Goal: Task Accomplishment & Management: Manage account settings

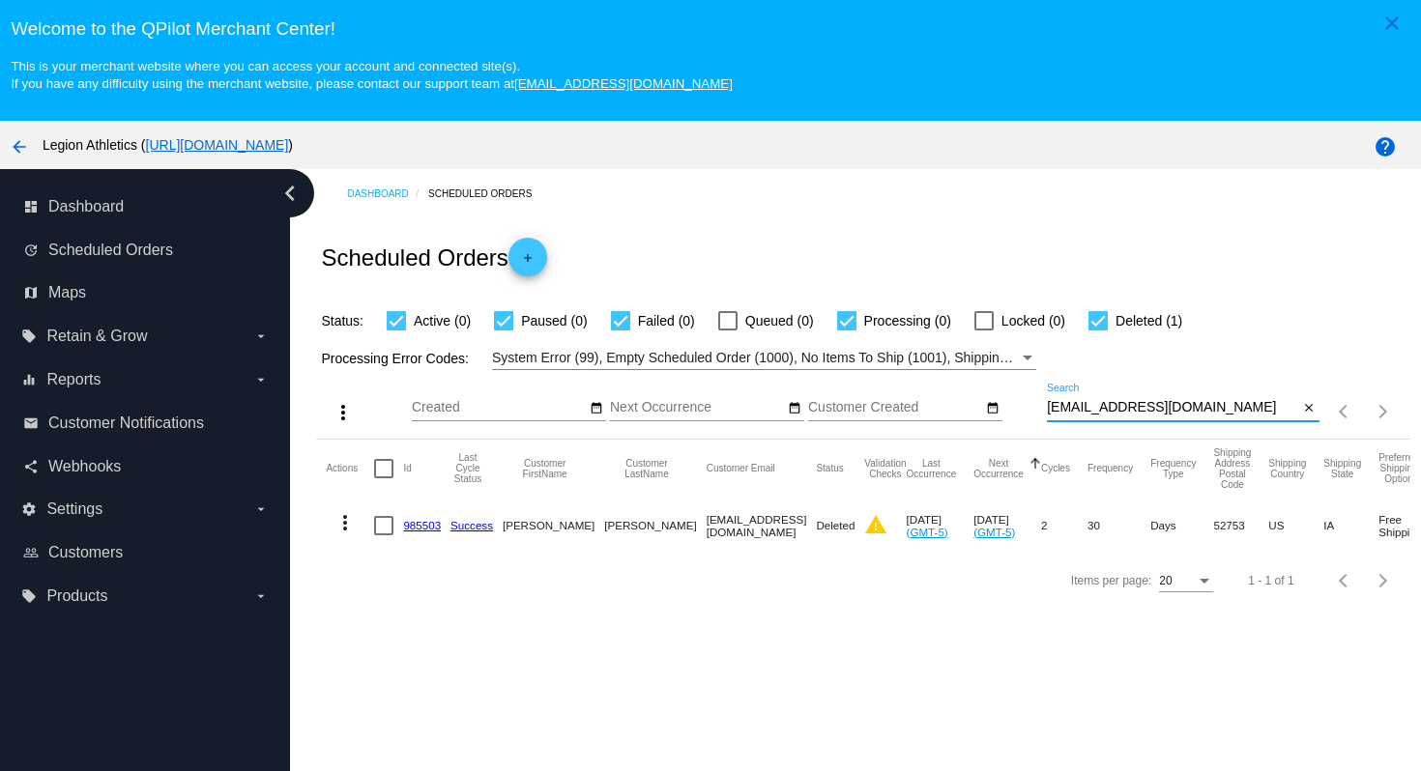
drag, startPoint x: 1225, startPoint y: 414, endPoint x: 1211, endPoint y: 379, distance: 37.3
click at [1211, 382] on div "more_vert Sep Jan Feb Mar [DATE]" at bounding box center [862, 404] width 1093 height 69
paste input "aprilguthrie7"
type input "[EMAIL_ADDRESS][DOMAIN_NAME]"
click at [1153, 248] on div "Scheduled Orders add" at bounding box center [862, 256] width 1093 height 77
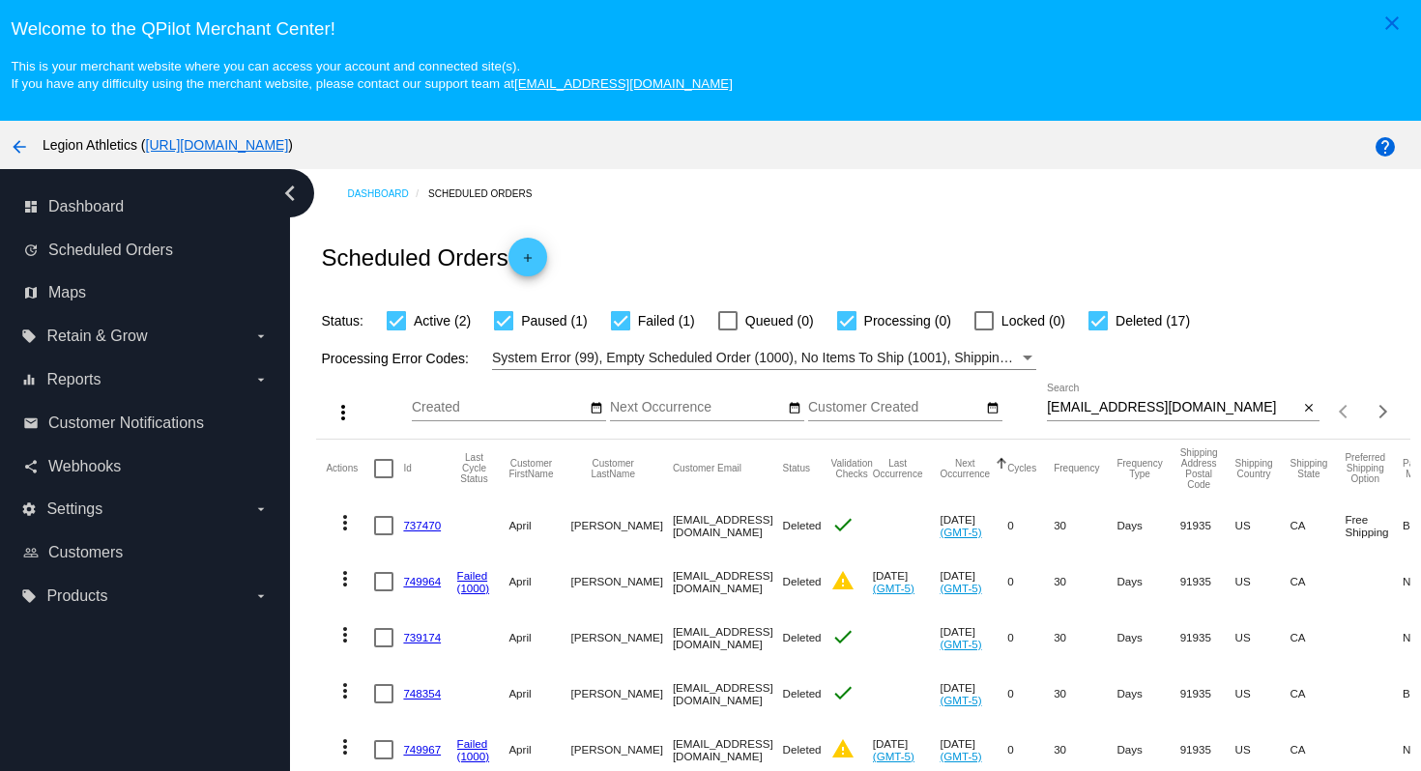
click at [618, 321] on div at bounding box center [620, 320] width 19 height 19
click at [620, 331] on input "Failed (1)" at bounding box center [620, 331] width 1 height 1
checkbox input "false"
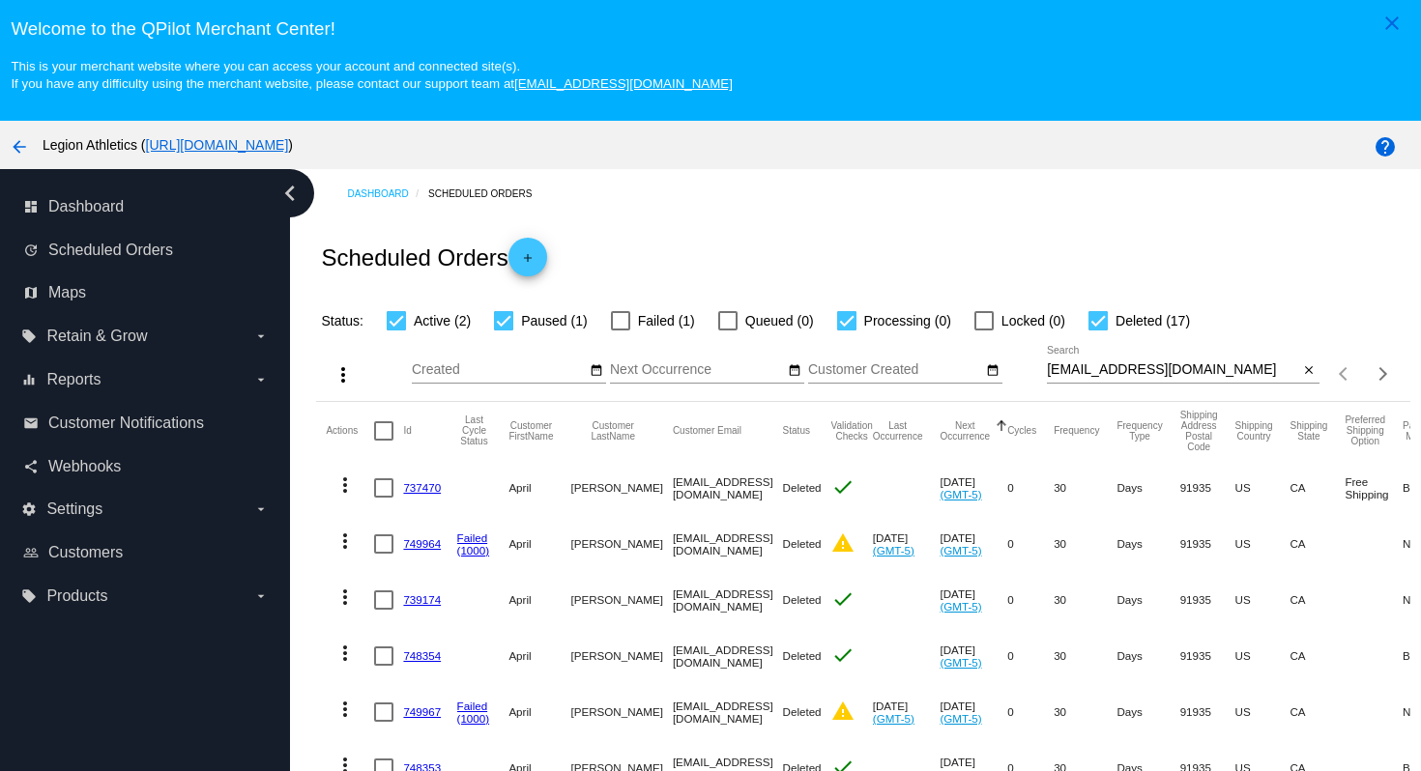
click at [504, 323] on div at bounding box center [503, 320] width 19 height 19
click at [504, 331] on input "Paused (1)" at bounding box center [503, 331] width 1 height 1
checkbox input "false"
click at [1092, 327] on div at bounding box center [1098, 320] width 19 height 19
click at [1097, 331] on input "Deleted (17)" at bounding box center [1097, 331] width 1 height 1
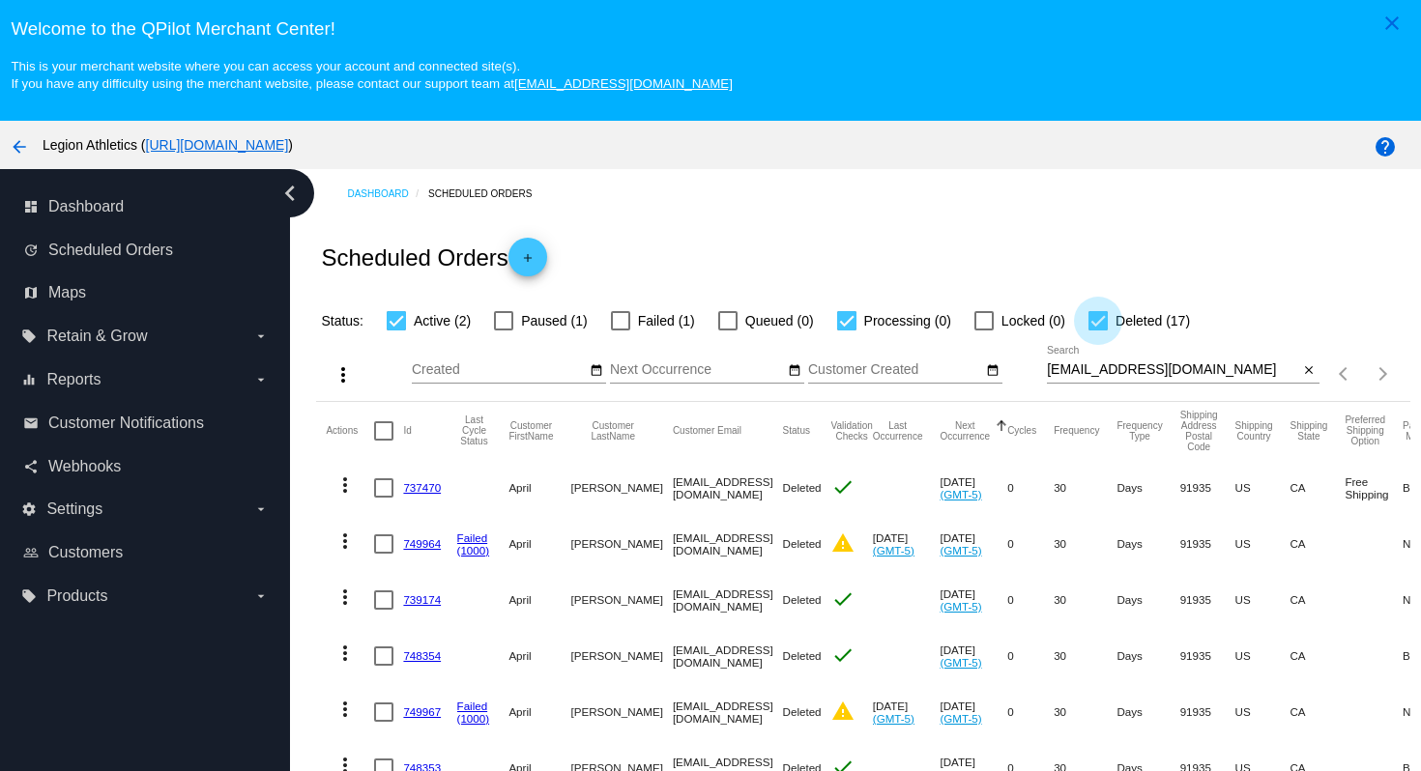
checkbox input "false"
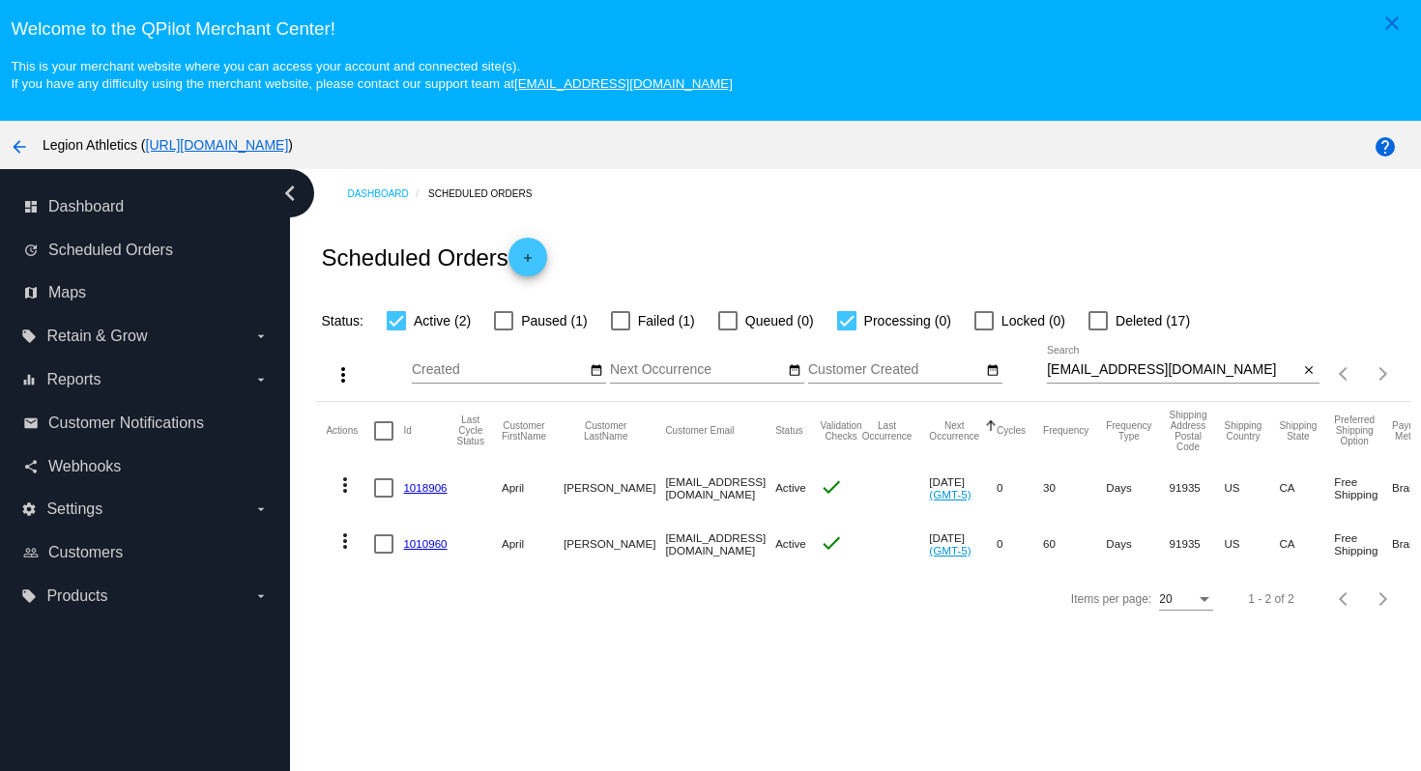
click at [424, 492] on link "1018906" at bounding box center [425, 487] width 44 height 13
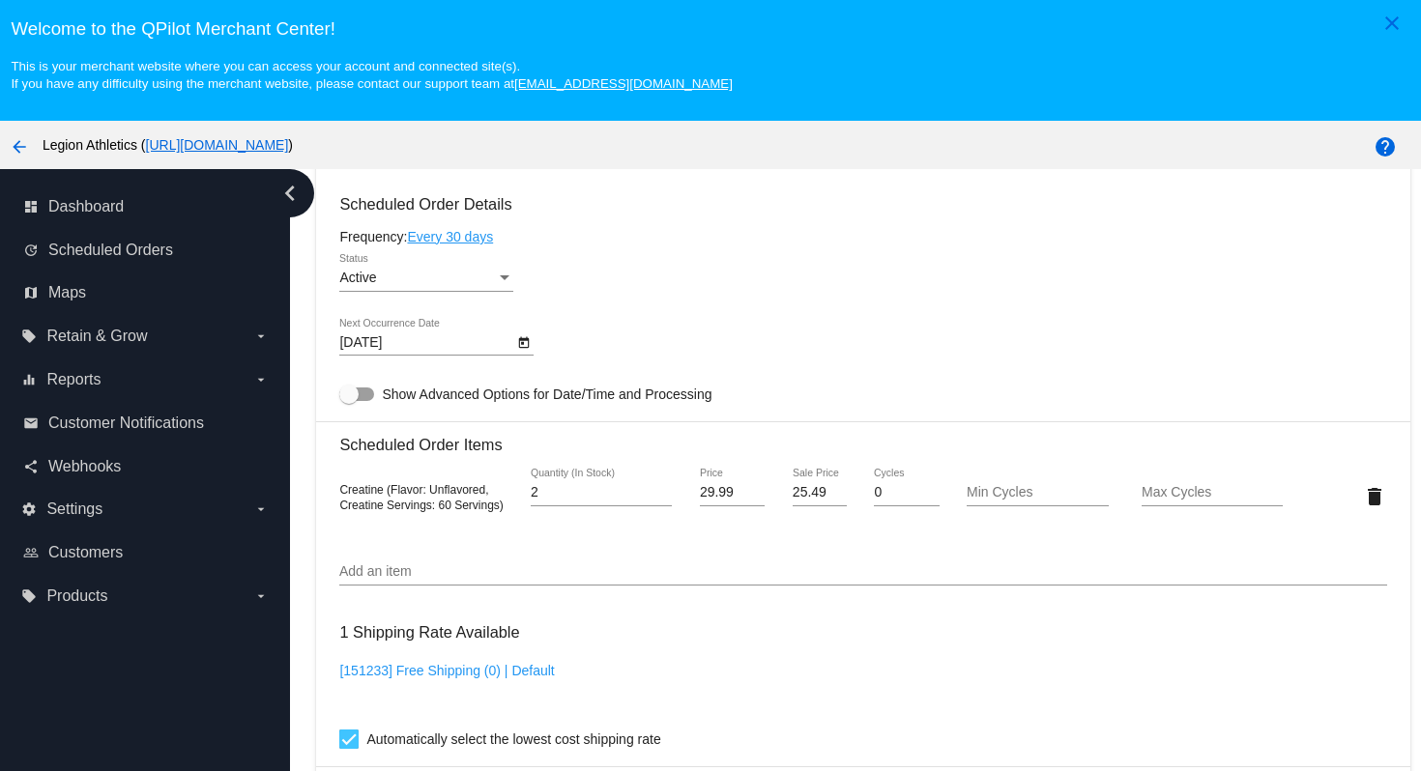
scroll to position [959, 0]
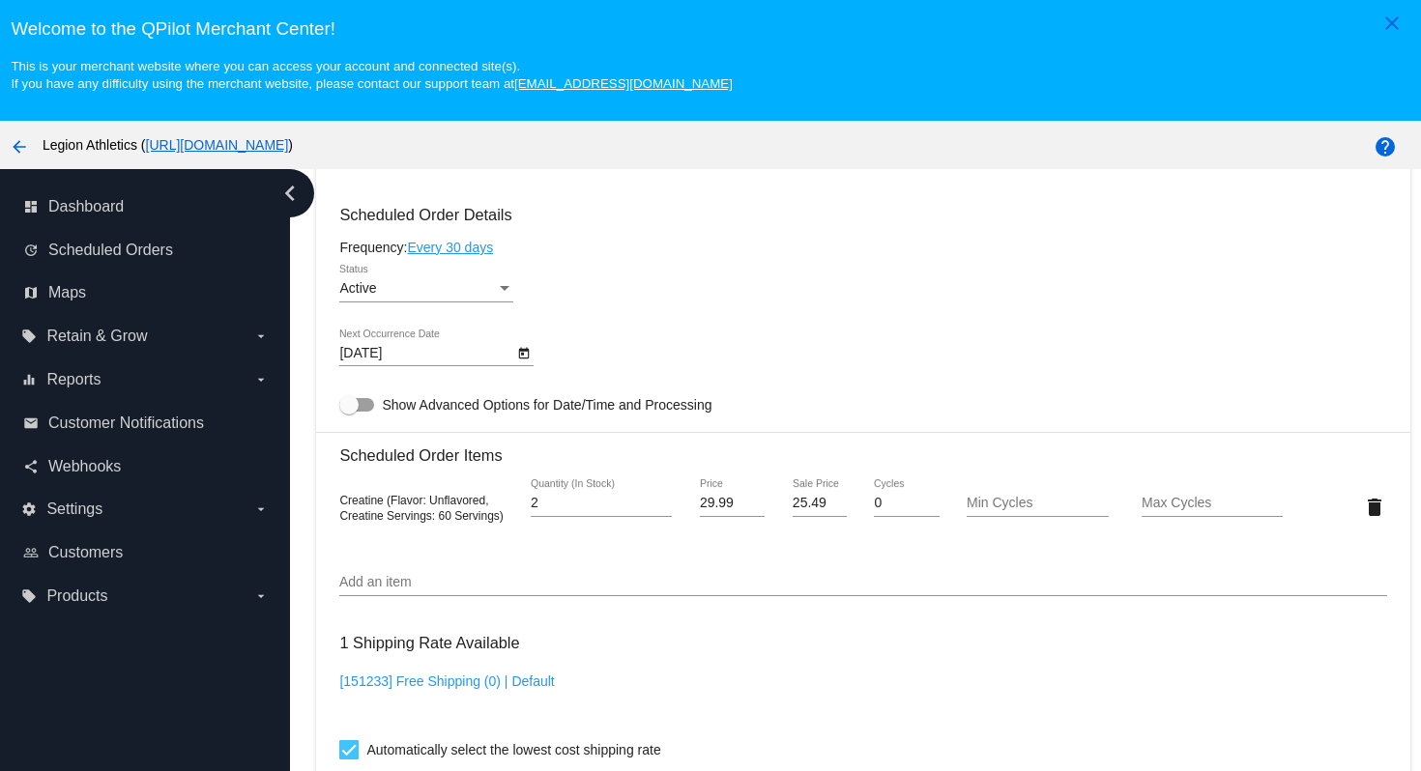
click at [301, 208] on icon "chevron_left" at bounding box center [290, 193] width 31 height 31
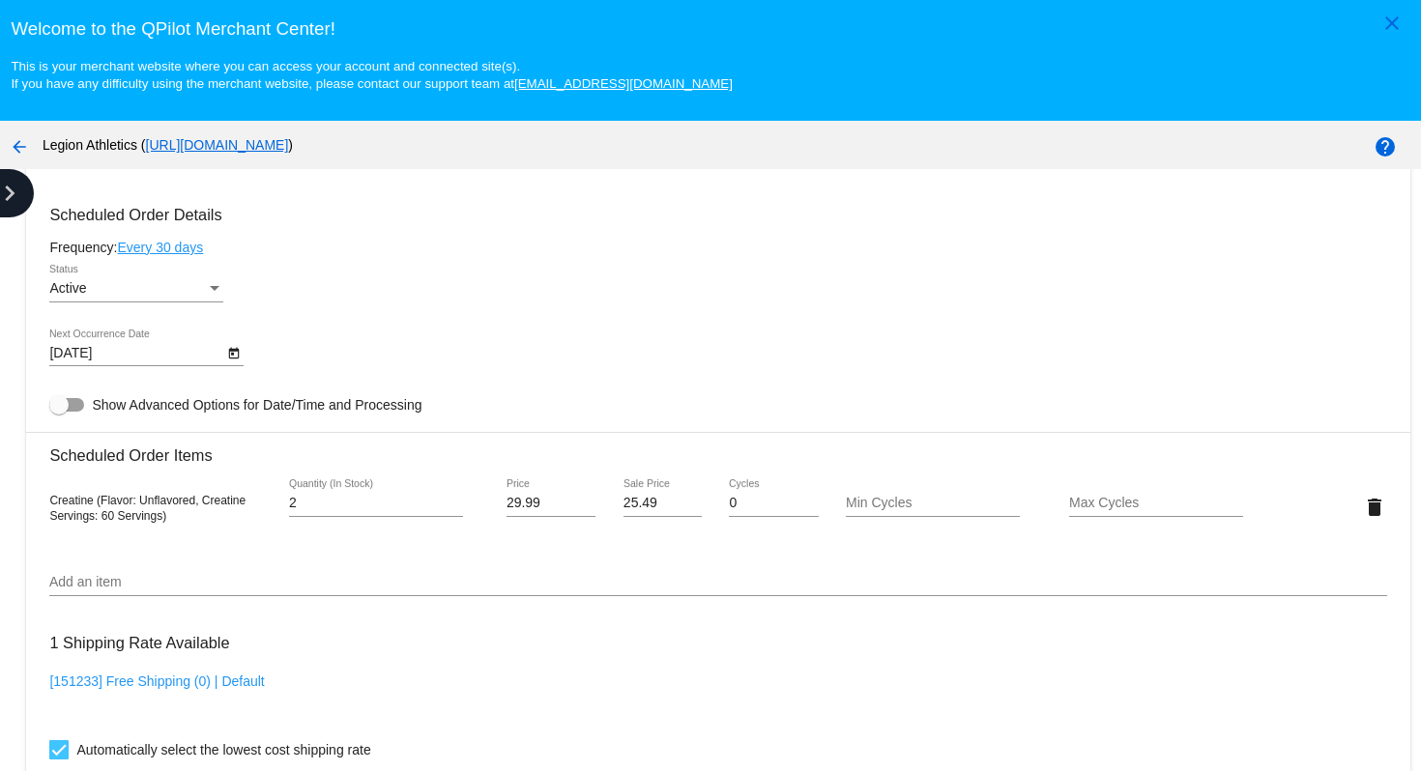
click at [8, 198] on icon "chevron_right" at bounding box center [9, 193] width 31 height 31
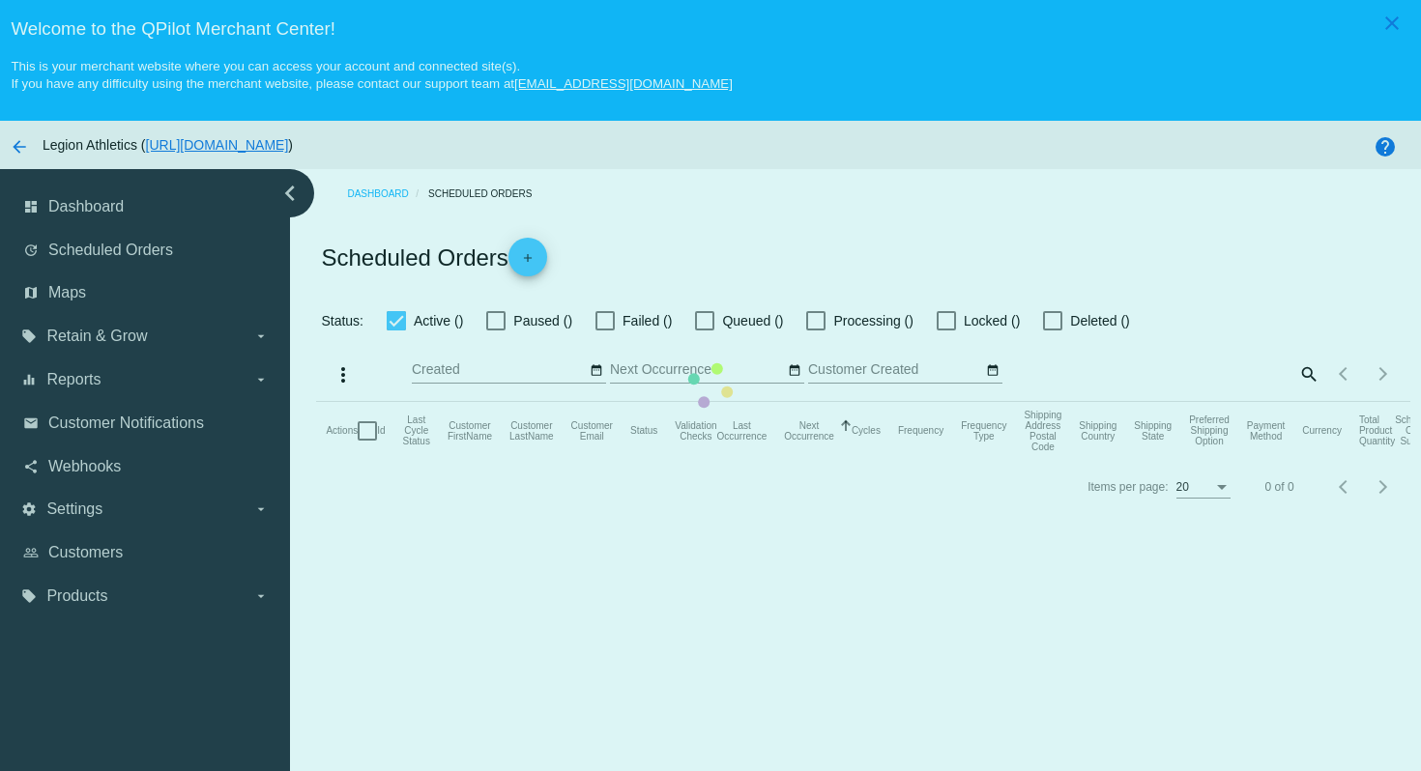
checkbox input "true"
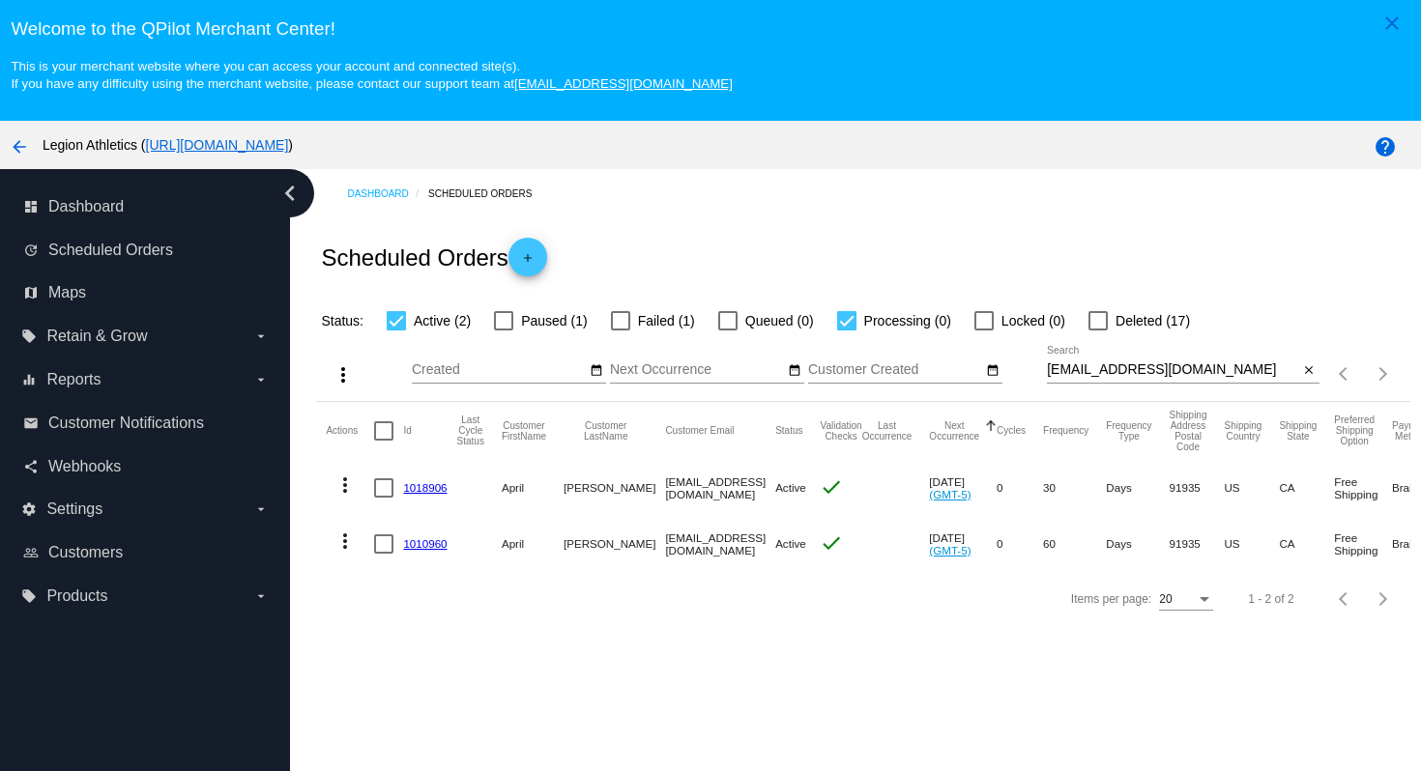
click at [432, 549] on link "1010960" at bounding box center [425, 544] width 44 height 13
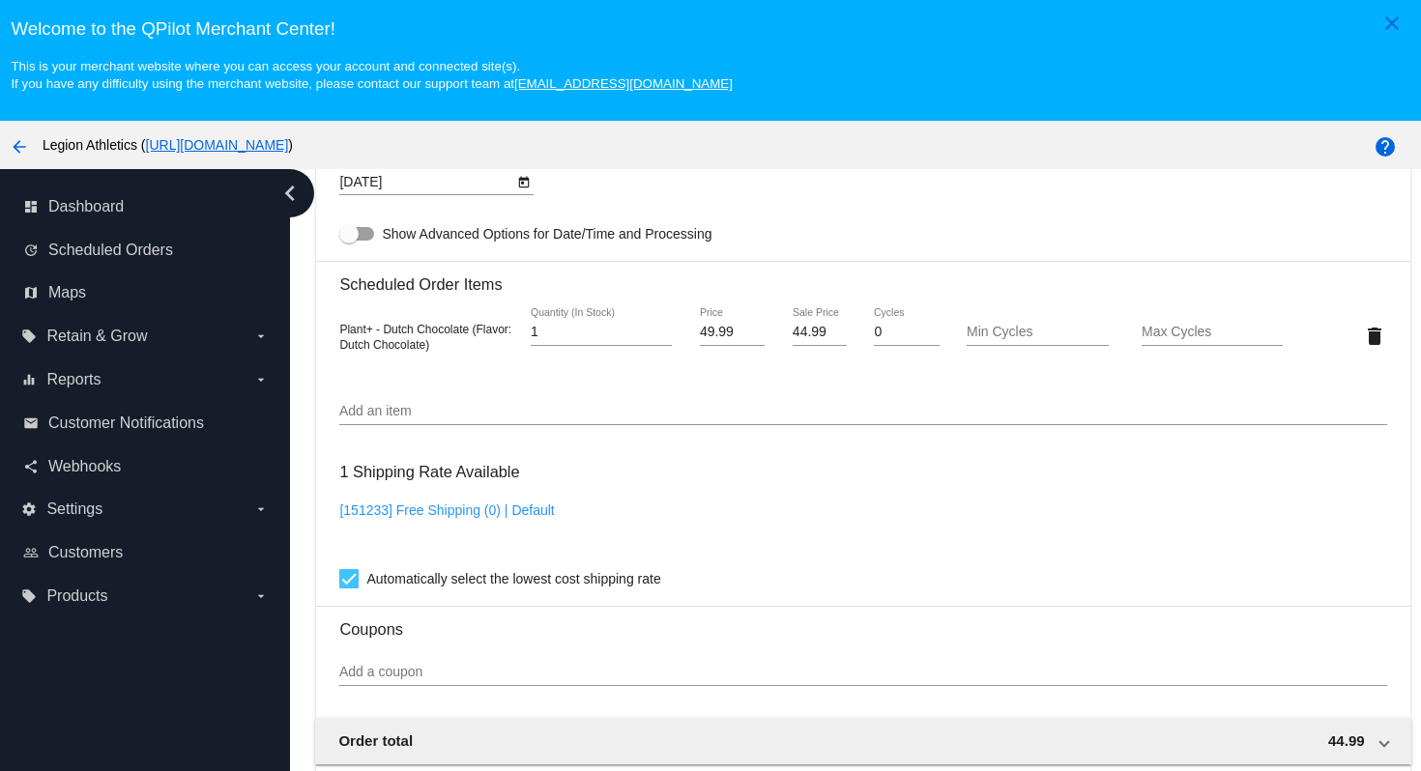
scroll to position [1147, 0]
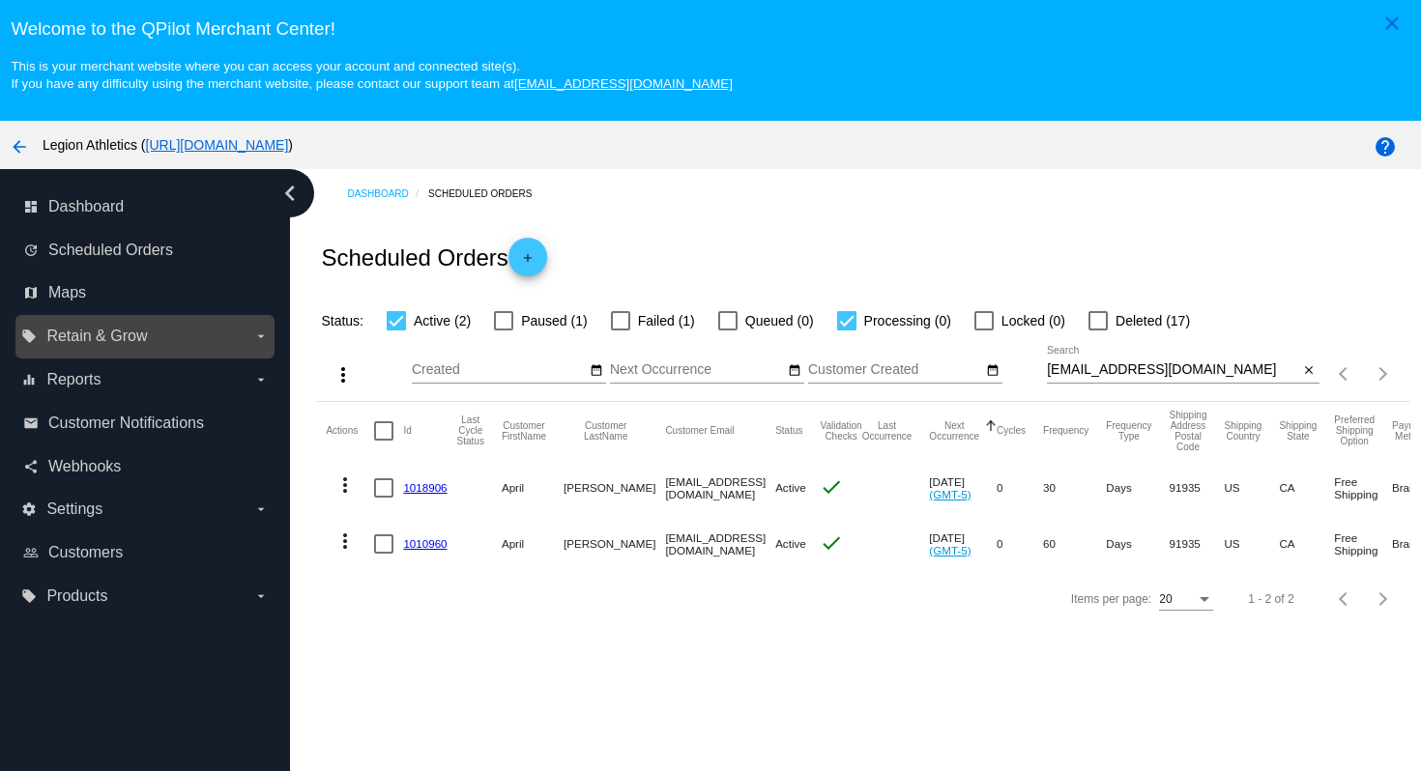
click at [178, 336] on label "local_offer Retain & Grow arrow_drop_down" at bounding box center [144, 336] width 247 height 31
click at [0, 0] on input "local_offer Retain & Grow arrow_drop_down" at bounding box center [0, 0] width 0 height 0
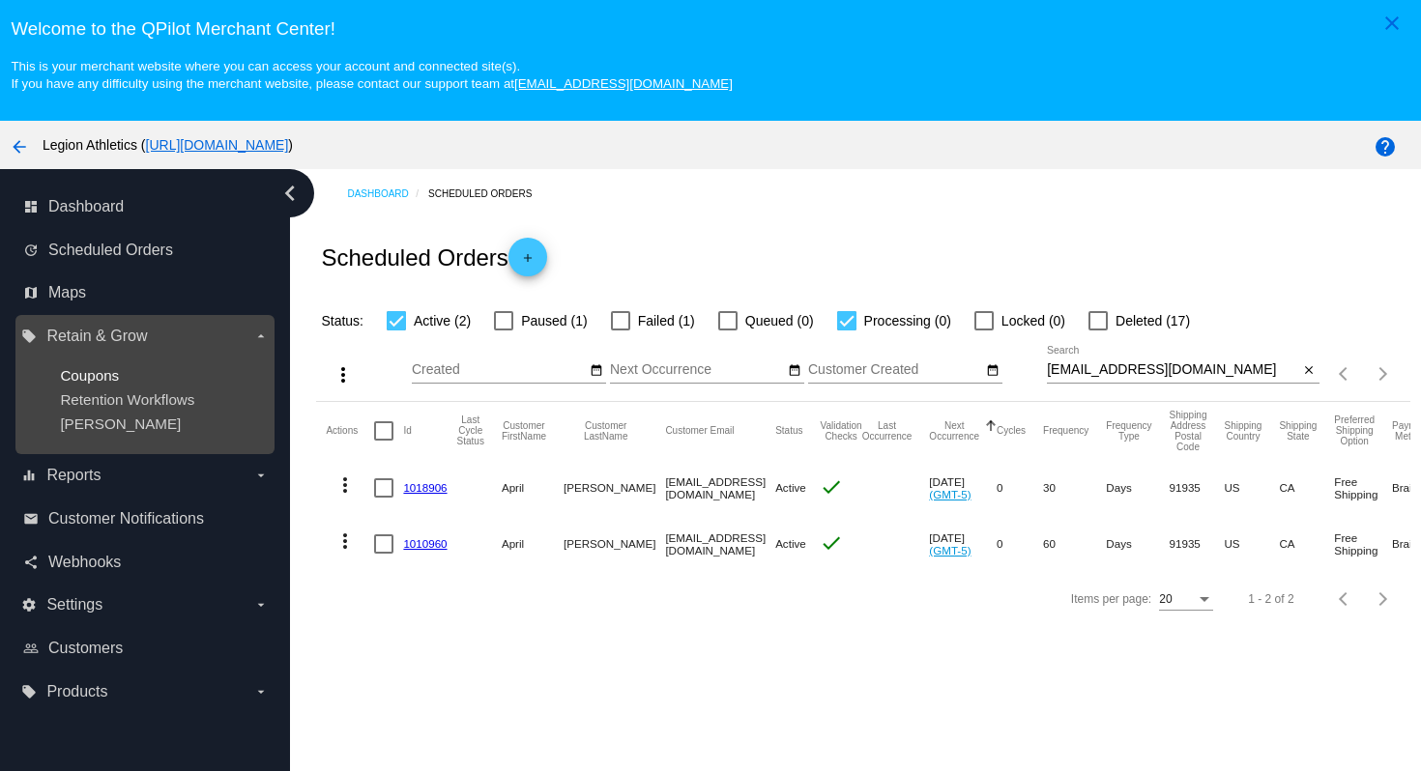
click at [101, 372] on span "Coupons" at bounding box center [89, 375] width 59 height 16
